Goal: Complete application form

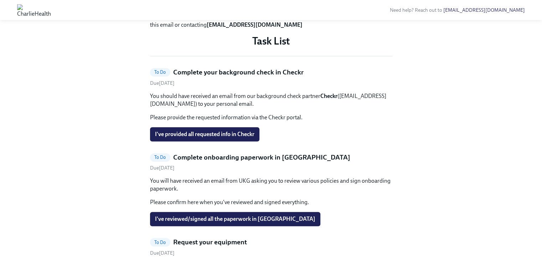
scroll to position [266, 0]
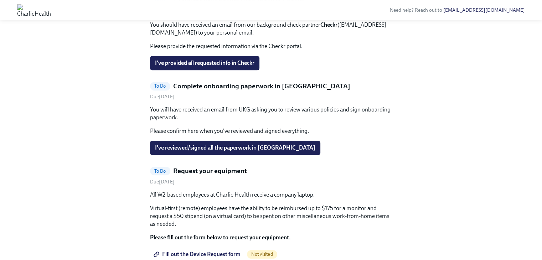
scroll to position [409, 0]
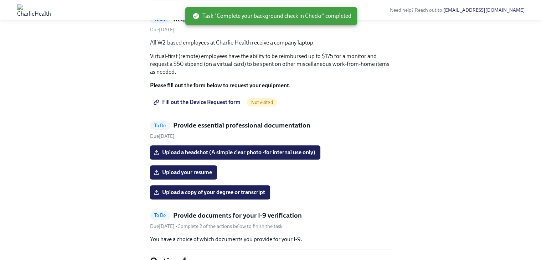
scroll to position [403, 0]
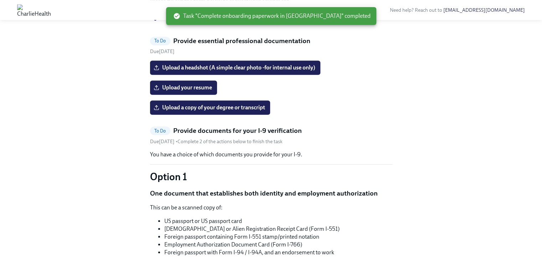
click at [208, 21] on span "Fill out the Device Request form" at bounding box center [198, 17] width 86 height 7
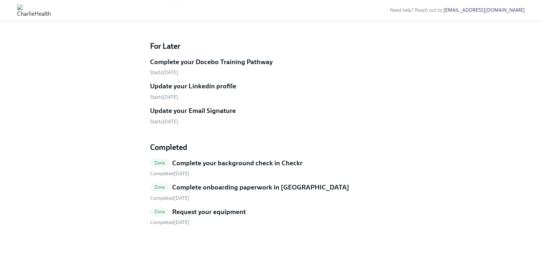
scroll to position [1000, 0]
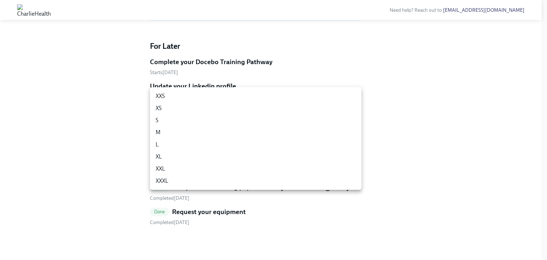
click at [198, 136] on li "M" at bounding box center [256, 132] width 212 height 12
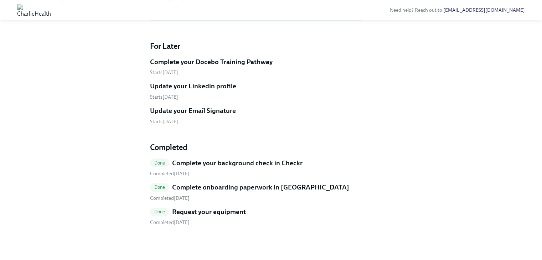
scroll to position [1046, 0]
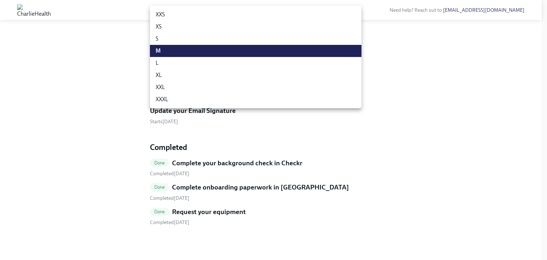
click at [202, 61] on li "L" at bounding box center [256, 63] width 212 height 12
type input "-gFL8YKG_"
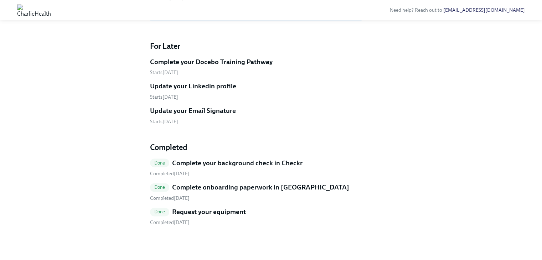
scroll to position [1006, 0]
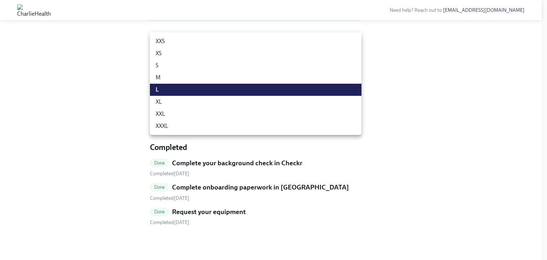
click at [426, 115] on div at bounding box center [273, 130] width 547 height 260
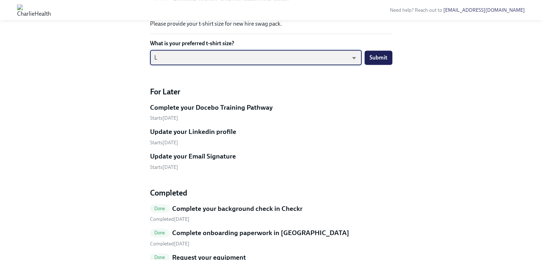
scroll to position [925, 0]
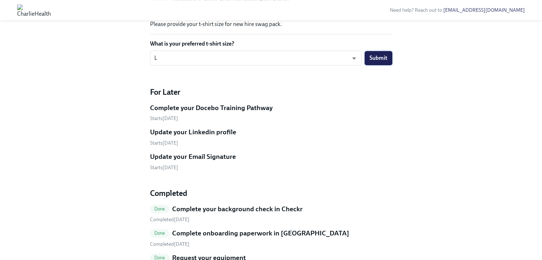
click at [376, 62] on span "Submit" at bounding box center [378, 58] width 18 height 7
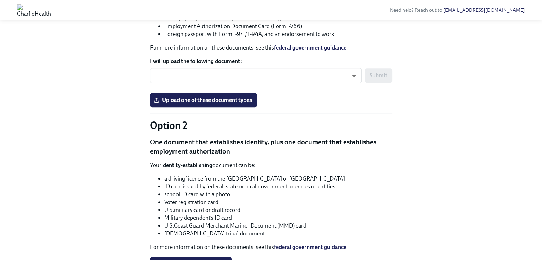
scroll to position [514, 0]
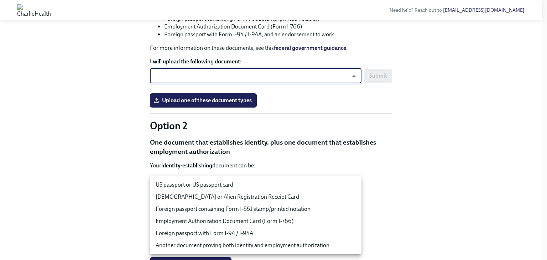
click at [247, 194] on body "Need help? Reach out to [EMAIL_ADDRESS][DOMAIN_NAME] Hi [PERSON_NAME]! This is …" at bounding box center [273, 71] width 547 height 1170
click at [225, 187] on li "US passport or US passport card" at bounding box center [256, 185] width 212 height 12
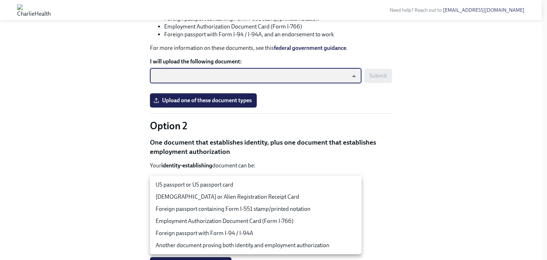
type input "tm035QtdH"
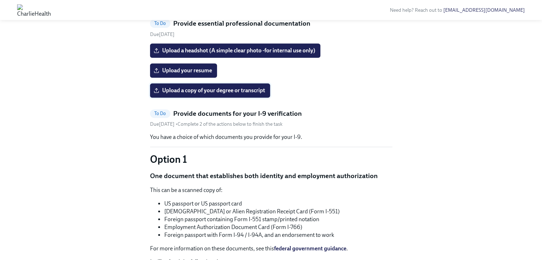
scroll to position [314, 0]
